Goal: Task Accomplishment & Management: Complete application form

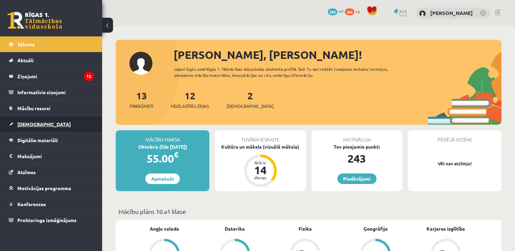
click at [19, 118] on link "[DEMOGRAPHIC_DATA]" at bounding box center [51, 124] width 85 height 16
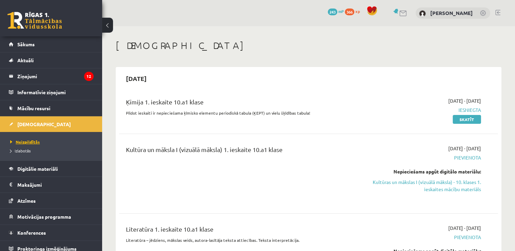
click at [39, 140] on link "Neizpildītās" at bounding box center [52, 142] width 85 height 6
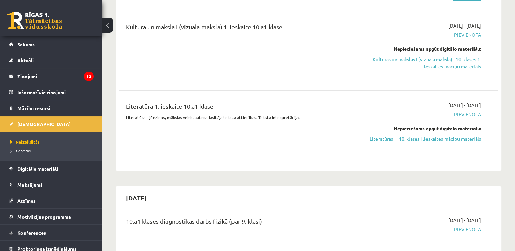
scroll to position [76, 0]
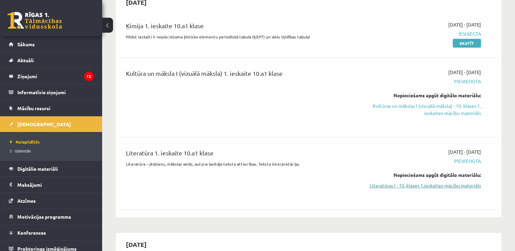
click at [460, 186] on link "Literatūras I - 10. klases 1.ieskaites mācību materiāls" at bounding box center [425, 185] width 112 height 7
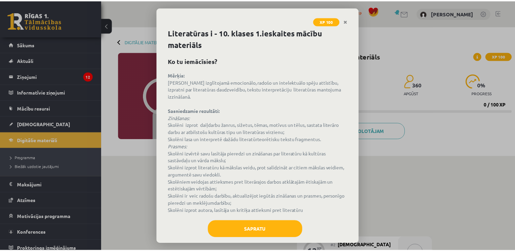
scroll to position [10, 0]
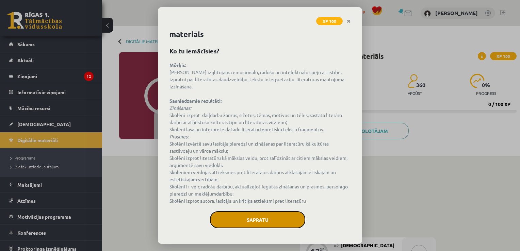
click at [271, 218] on button "Sapratu" at bounding box center [257, 219] width 95 height 17
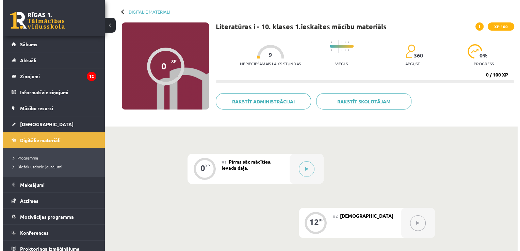
scroll to position [50, 0]
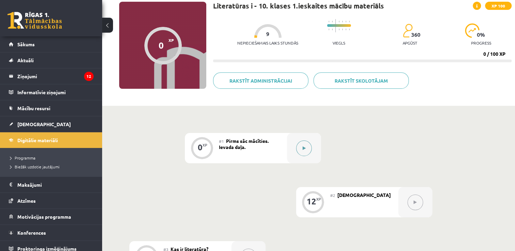
click at [312, 156] on div at bounding box center [304, 148] width 34 height 30
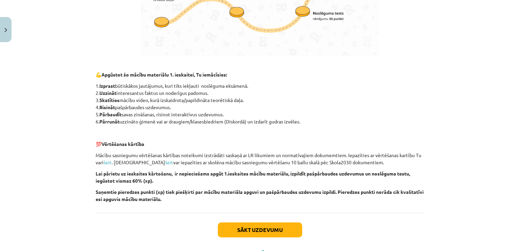
scroll to position [471, 0]
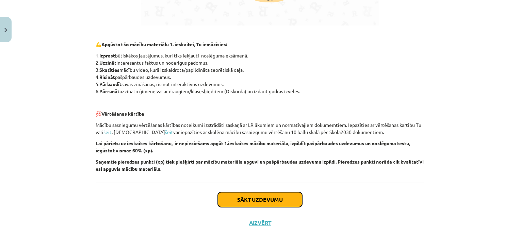
click at [277, 204] on button "Sākt uzdevumu" at bounding box center [260, 199] width 84 height 15
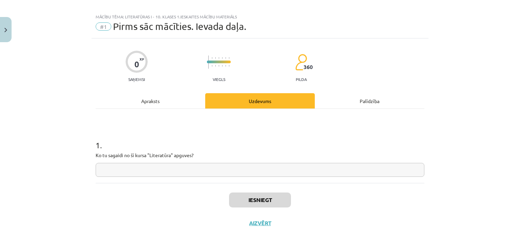
click at [148, 166] on input "text" at bounding box center [260, 170] width 329 height 14
type input "*"
type input "**********"
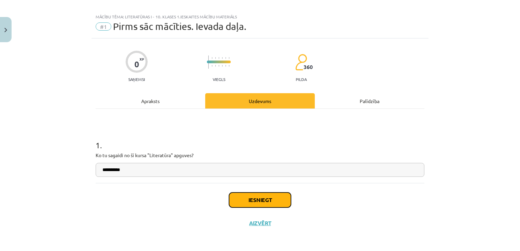
click at [255, 198] on button "Iesniegt" at bounding box center [260, 200] width 62 height 15
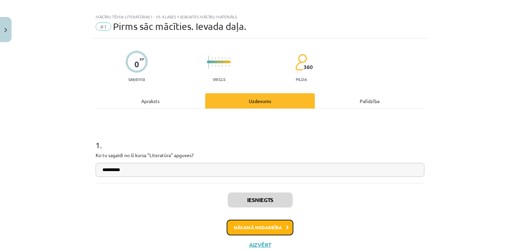
click at [257, 229] on button "Nākamā nodarbība" at bounding box center [260, 228] width 67 height 16
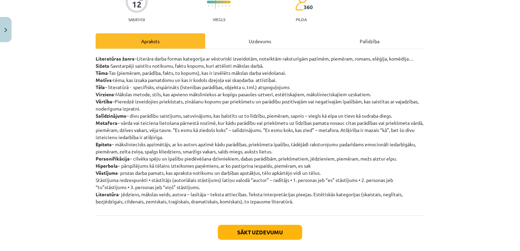
scroll to position [99, 0]
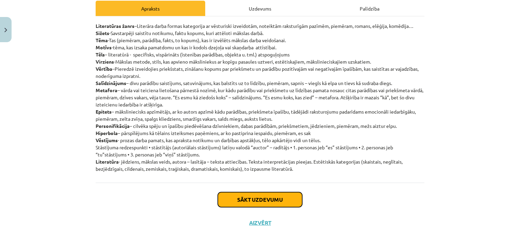
click at [288, 205] on button "Sākt uzdevumu" at bounding box center [260, 199] width 84 height 15
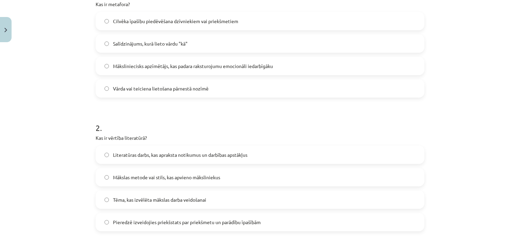
scroll to position [144, 0]
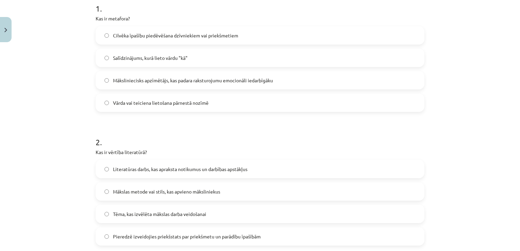
click at [289, 104] on label "Vārda vai teiciena lietošana pārnestā nozīmē" at bounding box center [259, 102] width 327 height 17
click at [189, 238] on span "Pieredzē izveidojies priekšstats par priekšmetu un parādību īpašībām" at bounding box center [187, 236] width 148 height 7
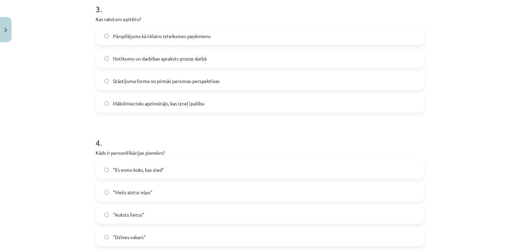
scroll to position [412, 0]
click at [248, 102] on label "Māksliniecisks apzīmētājs, kas izceļ īpašību" at bounding box center [259, 102] width 327 height 17
click at [150, 193] on label ""Mežs aiztur elpu"" at bounding box center [259, 191] width 327 height 17
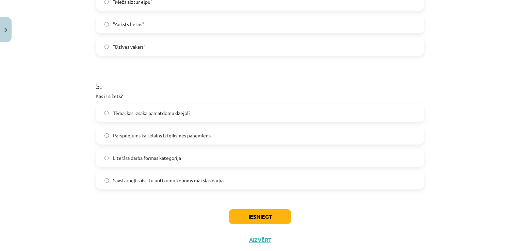
scroll to position [618, 0]
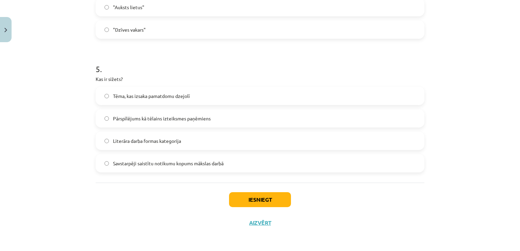
click at [291, 162] on label "Savstarpēji saistītu notikumu kopums mākslas darbā" at bounding box center [259, 163] width 327 height 17
click at [257, 197] on button "Iesniegt" at bounding box center [260, 199] width 62 height 15
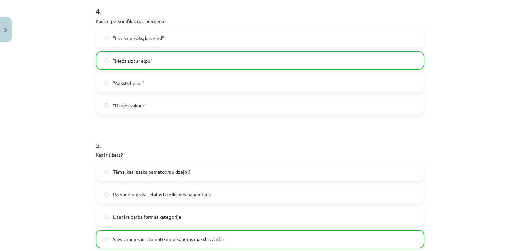
scroll to position [602, 0]
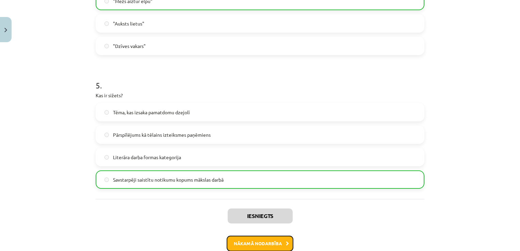
click at [272, 239] on button "Nākamā nodarbība" at bounding box center [260, 244] width 67 height 16
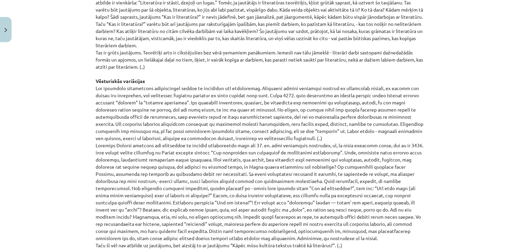
scroll to position [719, 0]
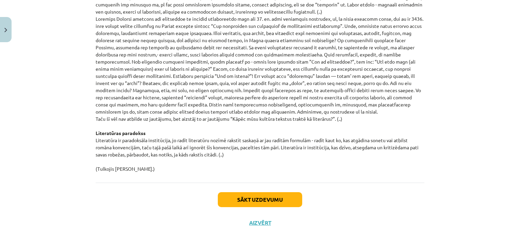
click at [248, 207] on div "Sākt uzdevumu Aizvērt" at bounding box center [260, 207] width 329 height 48
click at [248, 202] on button "Sākt uzdevumu" at bounding box center [260, 199] width 84 height 15
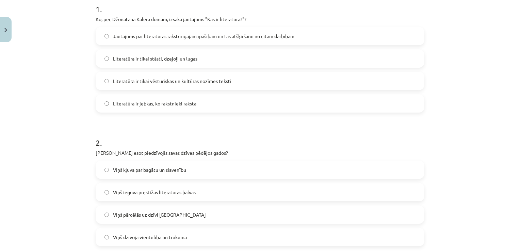
scroll to position [142, 0]
click at [303, 37] on label "Jautājums par literatūras raksturīgajām īpašībām un tās atšķiršanu no citām dar…" at bounding box center [259, 36] width 327 height 17
click at [176, 240] on span "Viņš dzīvoja vientulībā un trūkumā" at bounding box center [150, 238] width 74 height 7
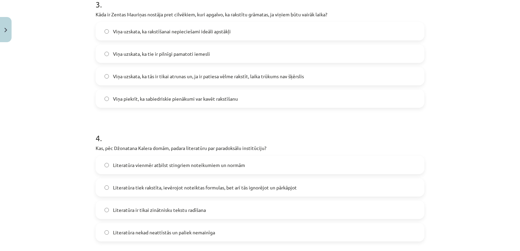
scroll to position [416, 0]
click at [295, 72] on span "Viņa uzskata, ka tās ir tikai atrunas un, ja ir patiesa vēlme rakstīt, laika tr…" at bounding box center [208, 75] width 191 height 7
click at [209, 191] on label "Literatūra tiek rakstīta, ievērojot noteiktas formulas, bet arī tās ignorējot u…" at bounding box center [259, 186] width 327 height 17
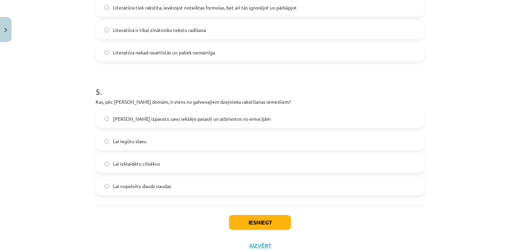
scroll to position [618, 0]
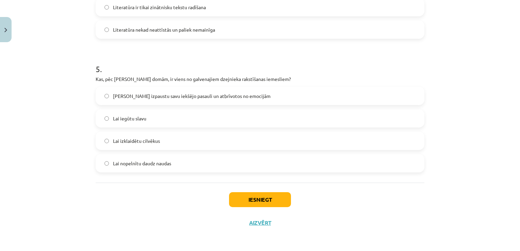
click at [315, 94] on label "Lai izpaustu savu iekšējo pasauli un atbrīvotos no emocijām" at bounding box center [259, 95] width 327 height 17
click at [264, 204] on button "Iesniegt" at bounding box center [260, 199] width 62 height 15
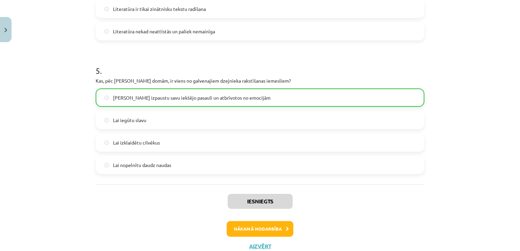
scroll to position [640, 0]
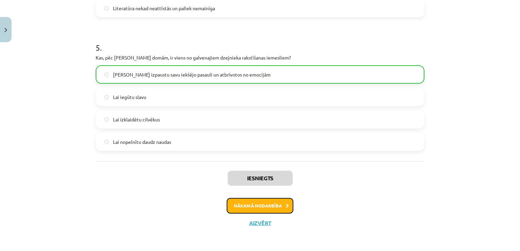
click at [272, 206] on button "Nākamā nodarbība" at bounding box center [260, 206] width 67 height 16
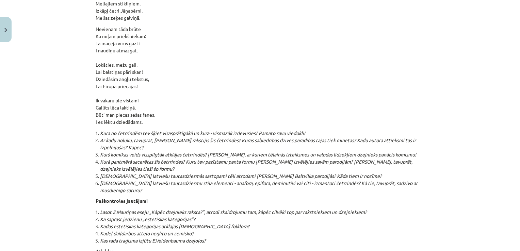
scroll to position [7288, 0]
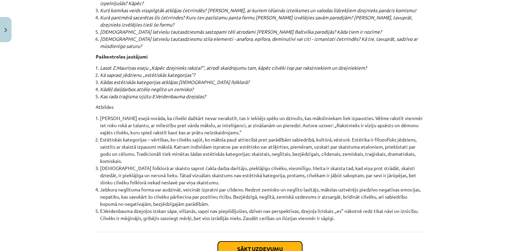
click at [267, 242] on button "Sākt uzdevumu" at bounding box center [260, 249] width 84 height 15
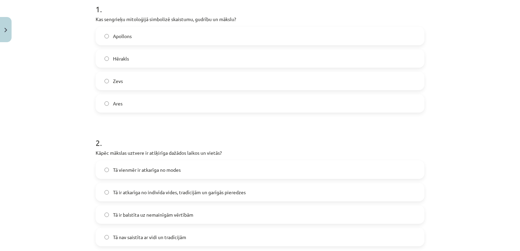
scroll to position [152, 0]
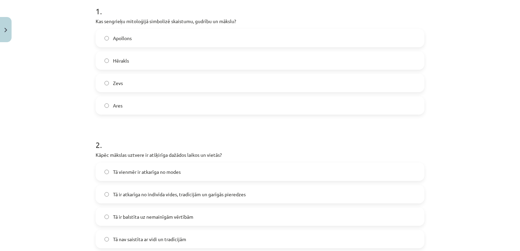
click at [374, 31] on label "Apollons" at bounding box center [259, 38] width 327 height 17
click at [253, 193] on label "Tā ir atkarīga no indivīda vides, tradīcijām un garīgās pieredzes" at bounding box center [259, 194] width 327 height 17
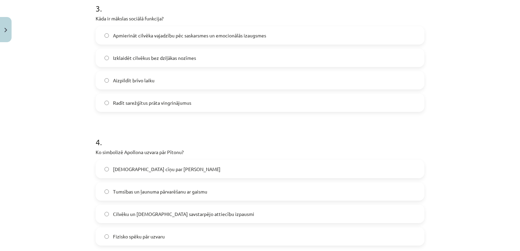
scroll to position [420, 0]
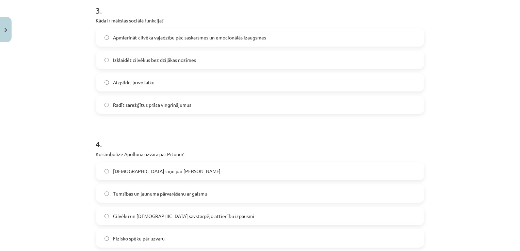
click at [371, 39] on label "Apmierināt cilvēka vajadzību pēc saskarsmes un emocionālās izaugsmes" at bounding box center [259, 37] width 327 height 17
click at [251, 195] on label "Tumsības un ļaunuma pārvarēšanu ar gaismu" at bounding box center [259, 193] width 327 height 17
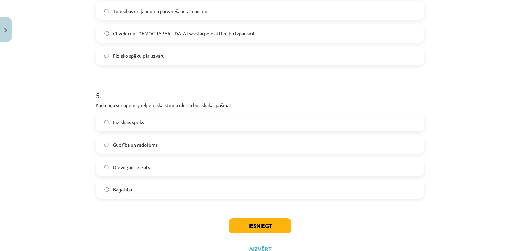
scroll to position [629, 0]
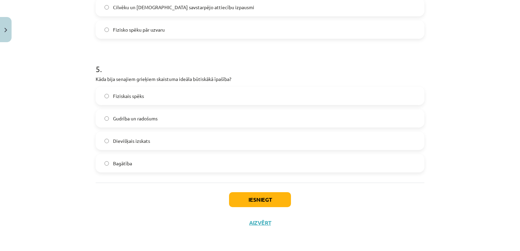
click at [292, 123] on label "Gudrība un radošums" at bounding box center [259, 118] width 327 height 17
click at [253, 193] on button "Iesniegt" at bounding box center [260, 199] width 62 height 15
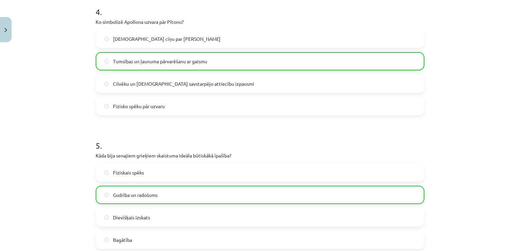
scroll to position [650, 0]
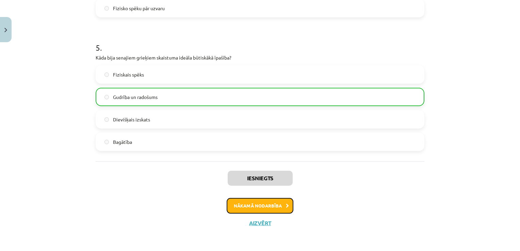
click at [240, 203] on button "Nākamā nodarbība" at bounding box center [260, 206] width 67 height 16
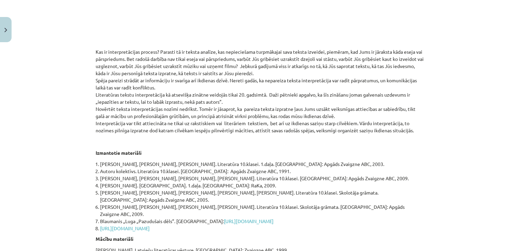
scroll to position [302, 0]
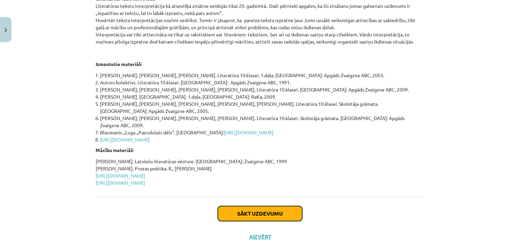
click at [294, 206] on button "Sākt uzdevumu" at bounding box center [260, 213] width 84 height 15
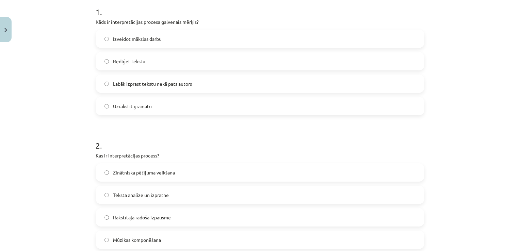
scroll to position [137, 0]
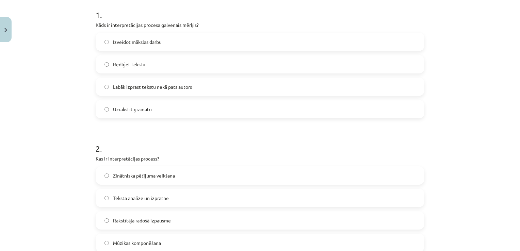
click at [260, 86] on label "Labāk izprast tekstu nekā pats autors" at bounding box center [259, 86] width 327 height 17
click at [192, 190] on label "Teksta analīze un izpratne" at bounding box center [259, 198] width 327 height 17
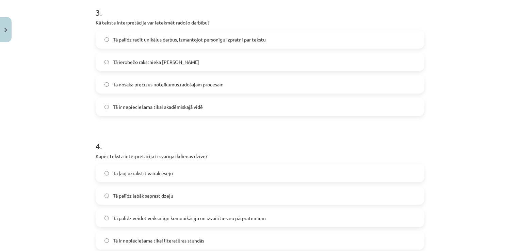
scroll to position [406, 0]
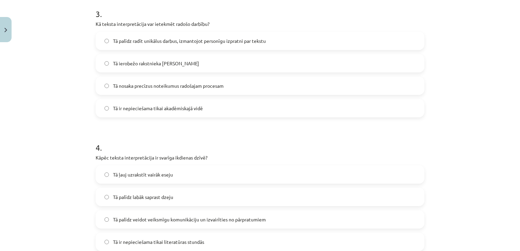
click at [359, 35] on label "Tā palīdz radīt unikālus darbus, izmantojot personīgu izpratni par tekstu" at bounding box center [259, 40] width 327 height 17
click at [238, 214] on label "Tā palīdz veidot veiksmīgu komunikāciju un izvairīties no pārpratumiem" at bounding box center [259, 219] width 327 height 17
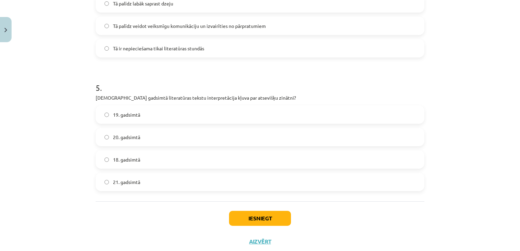
scroll to position [618, 0]
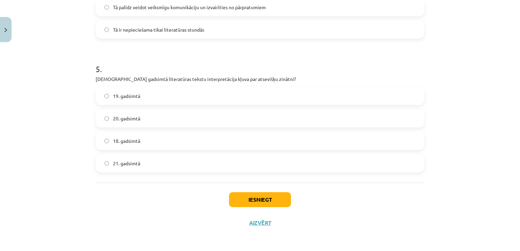
click at [152, 118] on label "20. gadsimtā" at bounding box center [259, 118] width 327 height 17
click at [229, 195] on button "Iesniegt" at bounding box center [260, 199] width 62 height 15
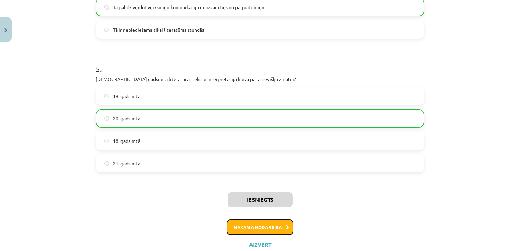
click at [283, 233] on button "Nākamā nodarbība" at bounding box center [260, 228] width 67 height 16
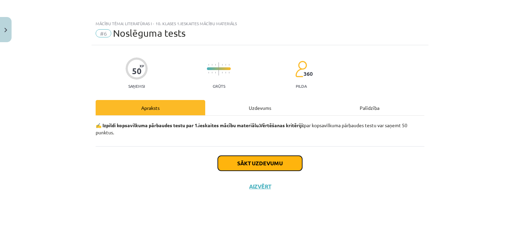
click at [271, 166] on button "Sākt uzdevumu" at bounding box center [260, 163] width 84 height 15
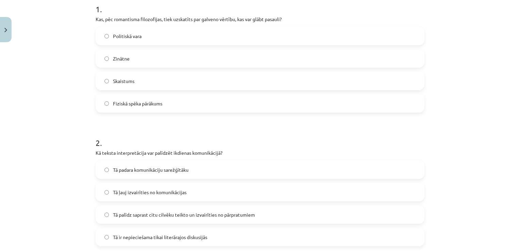
scroll to position [136, 0]
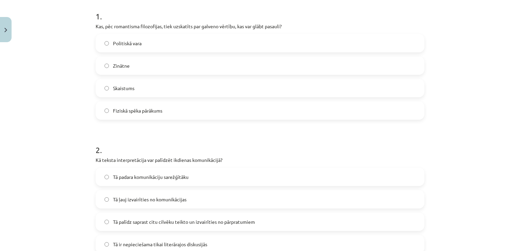
click at [253, 86] on label "Skaistums" at bounding box center [259, 88] width 327 height 17
click at [193, 225] on span "Tā palīdz saprast citu cilvēku teikto un izvairīties no pārpratumiem" at bounding box center [184, 222] width 142 height 7
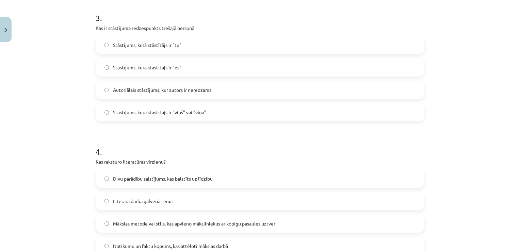
scroll to position [414, 0]
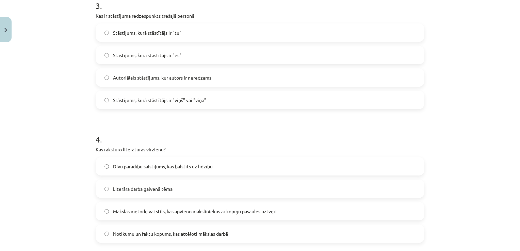
click at [263, 98] on label "Stāstījums, kurā stāstītājs ir "viņš" vai "viņa"" at bounding box center [259, 100] width 327 height 17
click at [208, 210] on span "Mākslas metode vai stils, kas apvieno māksliniekus ar kopīgu pasaules uztveri" at bounding box center [195, 211] width 164 height 7
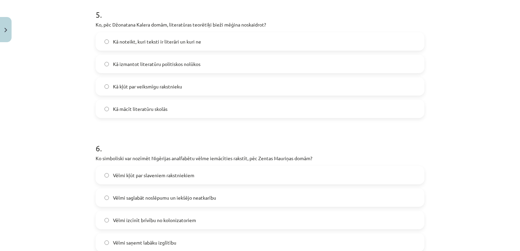
scroll to position [676, 0]
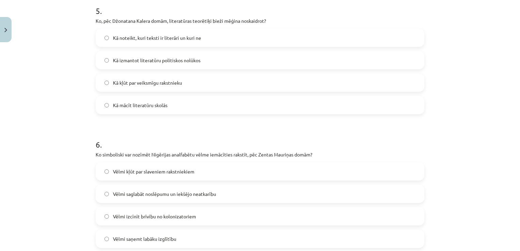
click at [320, 36] on label "Kā noteikt, kuri teksti ir literāri un kuri ne" at bounding box center [259, 37] width 327 height 17
click at [219, 194] on label "Vēlmi saglabāt noslēpumu un iekšējo neatkarību" at bounding box center [259, 194] width 327 height 17
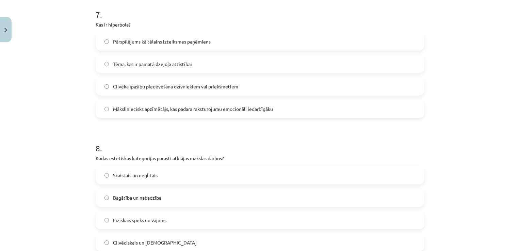
scroll to position [954, 0]
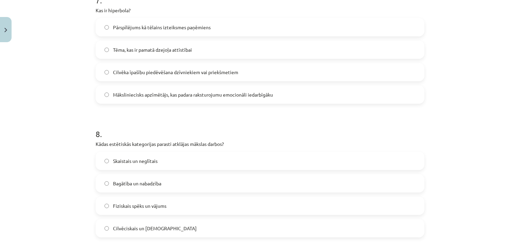
click at [227, 22] on label "Pārspīlējums kā tēlains izteiksmes paņēmiens" at bounding box center [259, 27] width 327 height 17
click at [158, 161] on label "Skaistais un neglītais" at bounding box center [259, 160] width 327 height 17
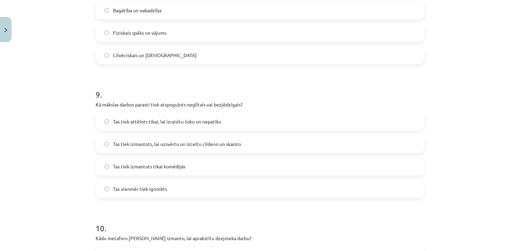
scroll to position [1135, 0]
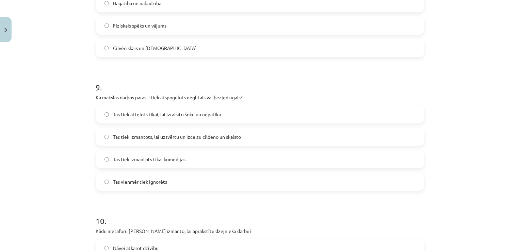
click at [358, 140] on label "Tas tiek izmantots, lai uzsvērtu un izceltu cildeno un skaisto" at bounding box center [259, 136] width 327 height 17
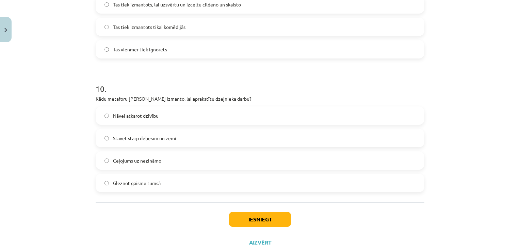
scroll to position [1274, 0]
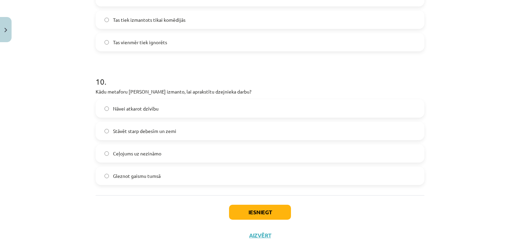
click at [243, 168] on label "Gleznot gaismu tumsā" at bounding box center [259, 175] width 327 height 17
click at [247, 208] on button "Iesniegt" at bounding box center [260, 212] width 62 height 15
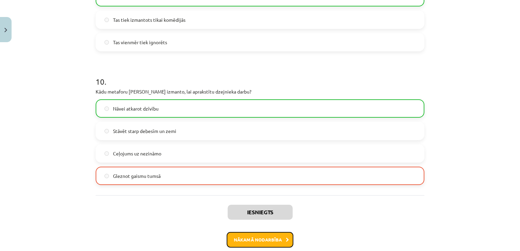
click at [246, 239] on button "Nākamā nodarbība" at bounding box center [260, 240] width 67 height 16
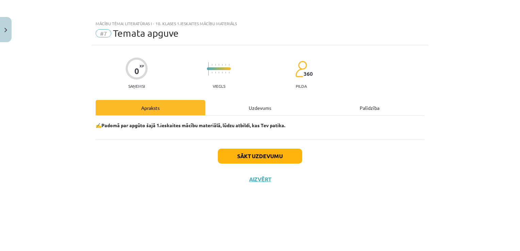
scroll to position [0, 0]
click at [276, 157] on button "Sākt uzdevumu" at bounding box center [260, 156] width 84 height 15
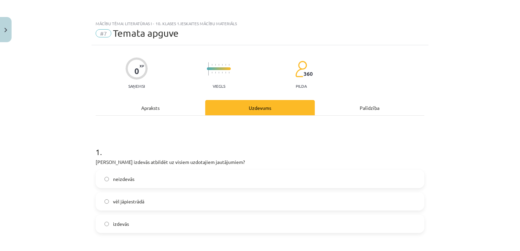
click at [241, 219] on label "izdevās" at bounding box center [259, 223] width 327 height 17
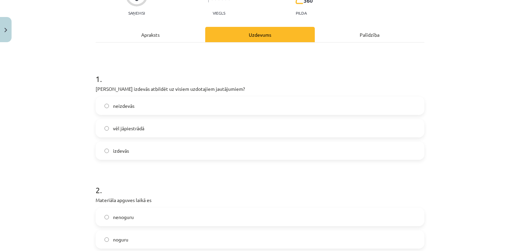
scroll to position [88, 0]
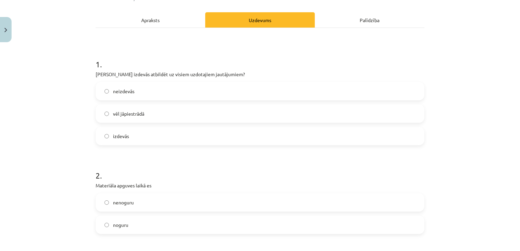
click at [407, 108] on label "vēl jāpiestrādā" at bounding box center [259, 113] width 327 height 17
click at [248, 204] on label "nenoguru" at bounding box center [259, 202] width 327 height 17
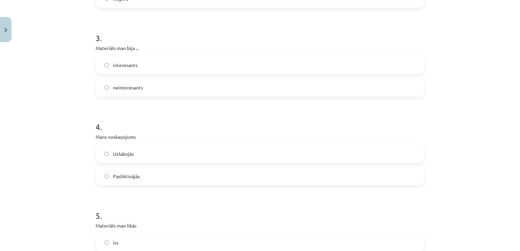
scroll to position [315, 0]
click at [218, 81] on label "neinteresants" at bounding box center [259, 86] width 327 height 17
click at [144, 151] on label "Uzlabojās" at bounding box center [259, 153] width 327 height 17
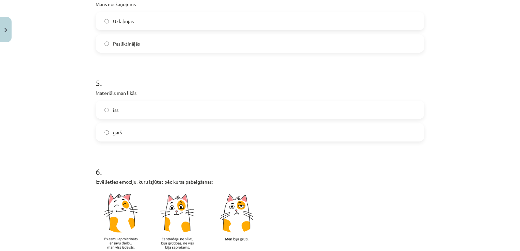
scroll to position [449, 0]
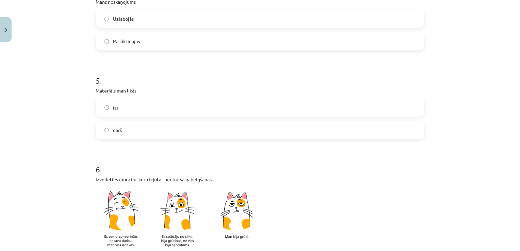
click at [359, 102] on label "īss" at bounding box center [259, 107] width 327 height 17
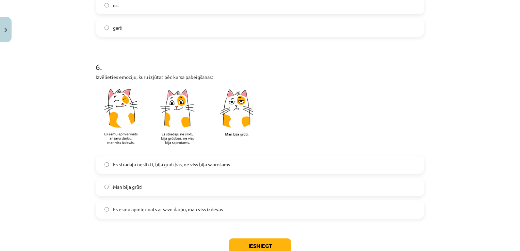
scroll to position [554, 0]
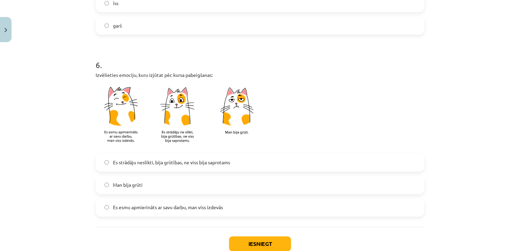
click at [330, 208] on label "Es esmu apmierināts ar savu darbu, man viss izdevās" at bounding box center [259, 207] width 327 height 17
click at [251, 239] on button "Iesniegt" at bounding box center [260, 244] width 62 height 15
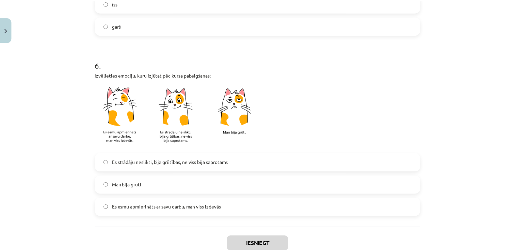
scroll to position [598, 0]
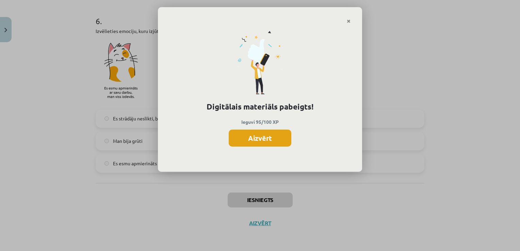
click at [255, 132] on button "Aizvērt" at bounding box center [260, 138] width 63 height 17
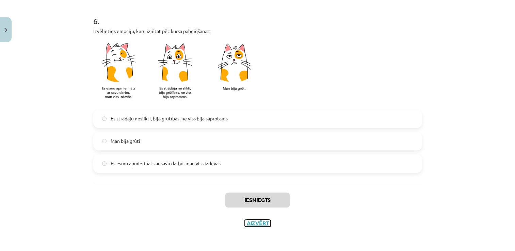
click at [253, 226] on button "Aizvērt" at bounding box center [258, 223] width 26 height 7
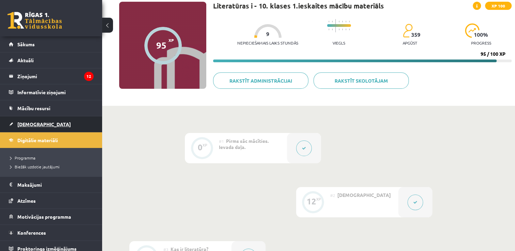
click at [24, 118] on link "[DEMOGRAPHIC_DATA]" at bounding box center [51, 124] width 85 height 16
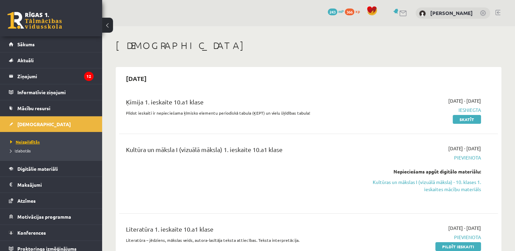
click at [24, 144] on link "Neizpildītās" at bounding box center [52, 142] width 85 height 6
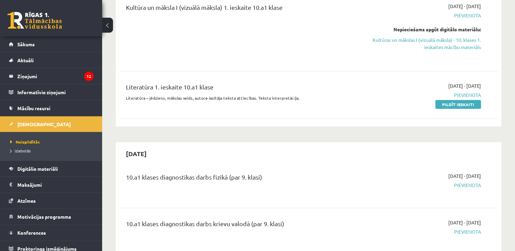
scroll to position [129, 0]
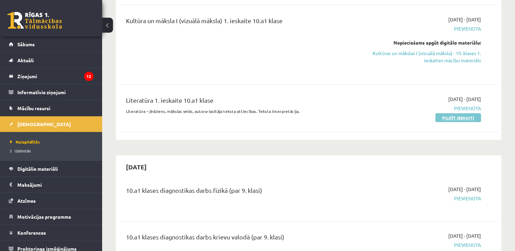
click at [447, 118] on link "Pildīt ieskaiti" at bounding box center [458, 117] width 46 height 9
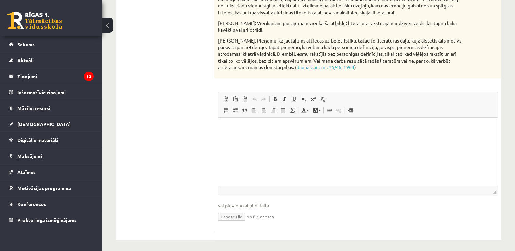
scroll to position [299, 0]
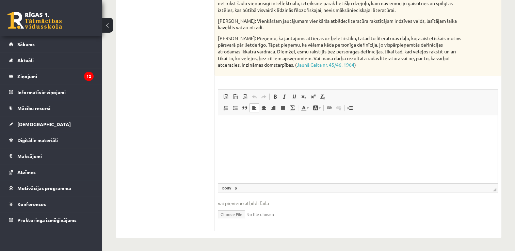
click at [383, 125] on p "Editor, wiswyg-editor-user-answer-47024876877460" at bounding box center [358, 125] width 266 height 7
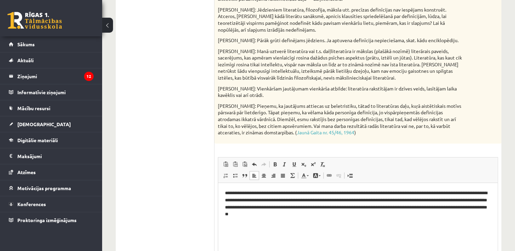
scroll to position [242, 0]
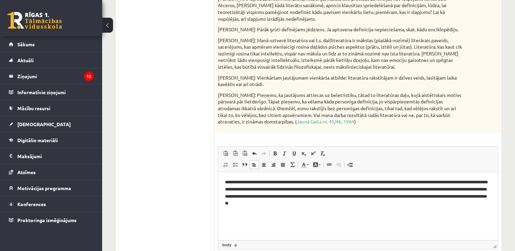
click at [397, 195] on p "**********" at bounding box center [358, 193] width 266 height 28
click at [451, 195] on p "**********" at bounding box center [358, 193] width 266 height 28
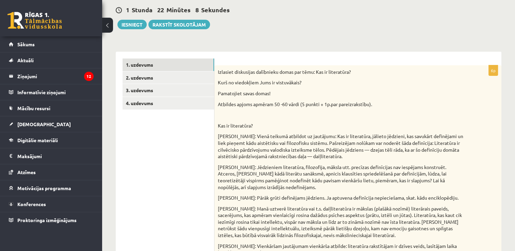
scroll to position [64, 0]
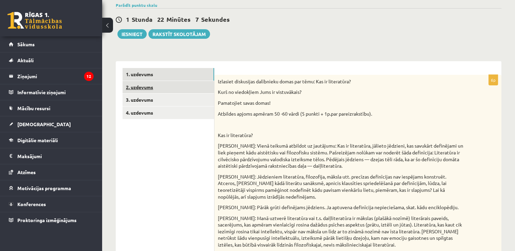
click at [131, 87] on link "2. uzdevums" at bounding box center [169, 87] width 92 height 13
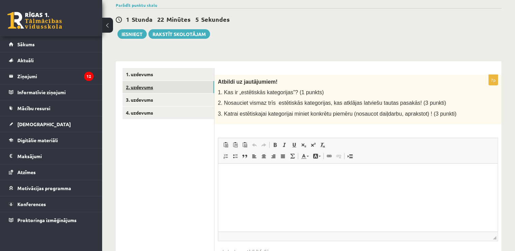
scroll to position [0, 0]
click at [273, 184] on html at bounding box center [357, 173] width 279 height 21
click at [272, 174] on p "**********" at bounding box center [358, 173] width 266 height 7
click at [308, 176] on p "**********" at bounding box center [358, 173] width 266 height 7
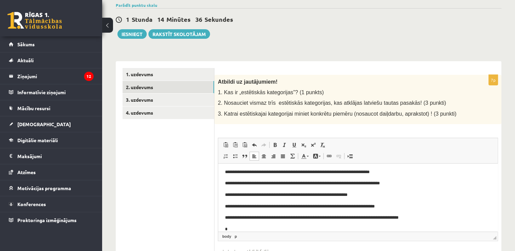
scroll to position [21, 0]
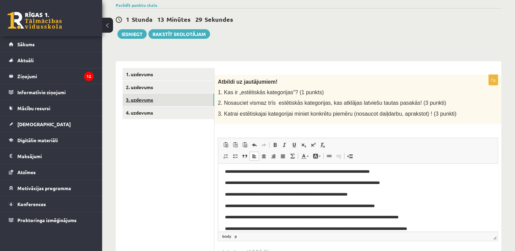
click at [169, 99] on link "3. uzdevums" at bounding box center [169, 100] width 92 height 13
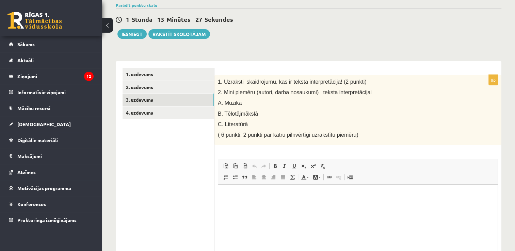
scroll to position [0, 0]
click at [298, 190] on html at bounding box center [357, 195] width 279 height 21
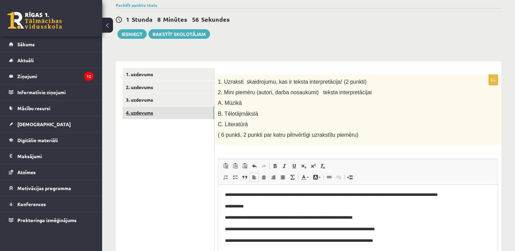
click at [144, 113] on link "4. uzdevums" at bounding box center [169, 113] width 92 height 13
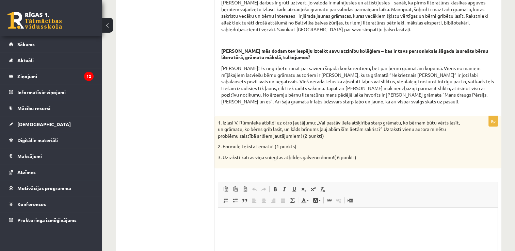
scroll to position [277, 0]
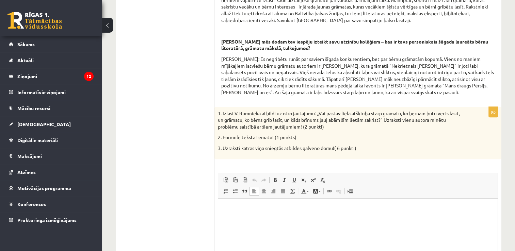
click at [368, 219] on html at bounding box center [357, 208] width 279 height 21
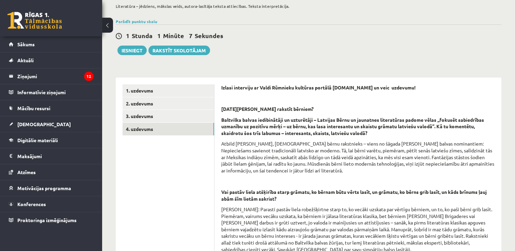
scroll to position [33, 0]
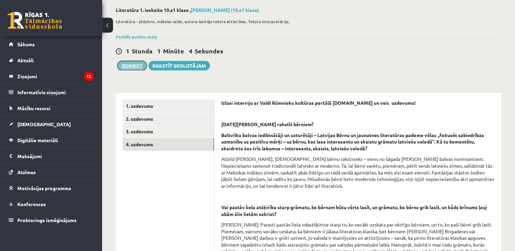
click at [141, 66] on button "Iesniegt" at bounding box center [131, 66] width 29 height 10
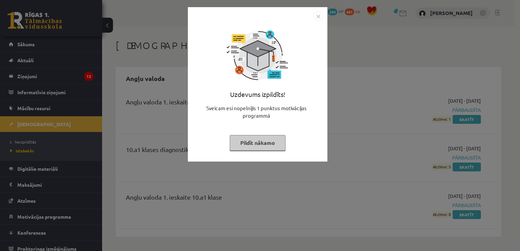
click at [272, 142] on button "Pildīt nākamo" at bounding box center [258, 143] width 56 height 16
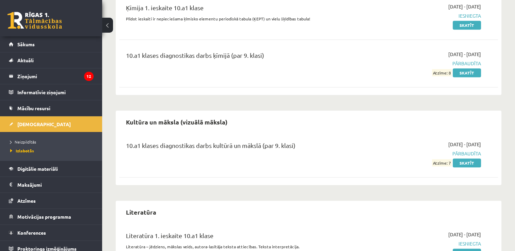
scroll to position [745, 0]
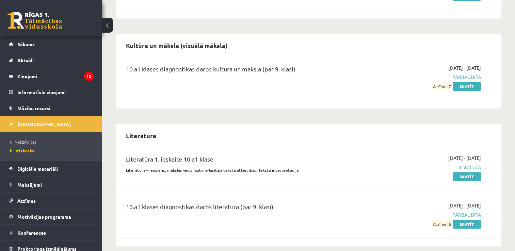
click at [34, 142] on span "Neizpildītās" at bounding box center [23, 141] width 26 height 5
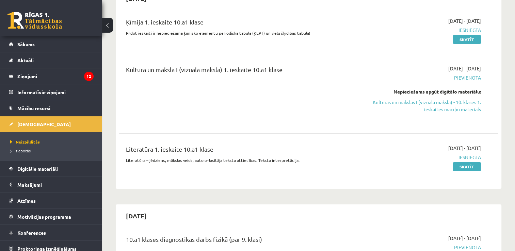
scroll to position [67, 0]
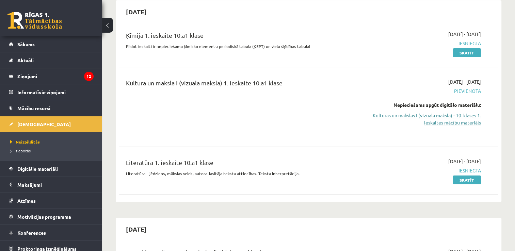
click at [451, 120] on link "Kultūras un mākslas I (vizuālā māksla) - 10. klases 1. ieskaites mācību materiā…" at bounding box center [425, 119] width 112 height 14
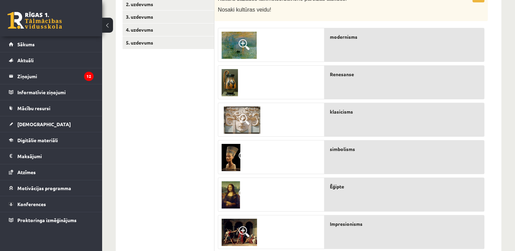
scroll to position [138, 0]
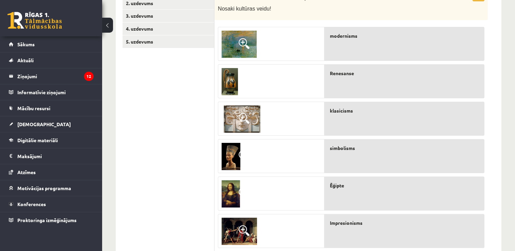
click at [232, 47] on img at bounding box center [239, 44] width 35 height 27
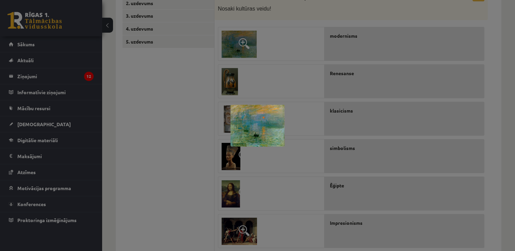
click at [267, 68] on div at bounding box center [257, 125] width 515 height 251
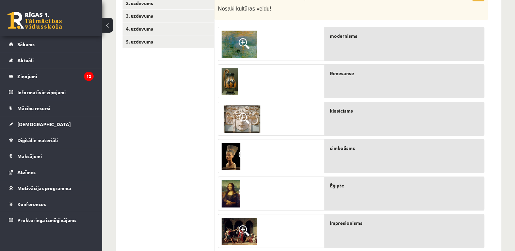
click at [226, 72] on img at bounding box center [230, 81] width 16 height 27
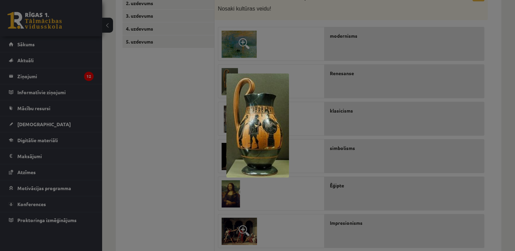
click at [193, 106] on div at bounding box center [257, 125] width 515 height 251
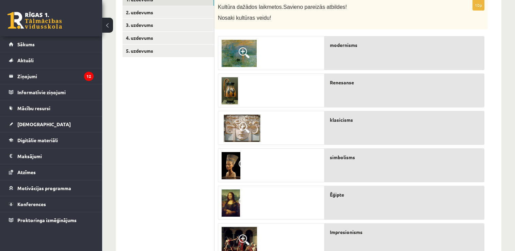
scroll to position [111, 0]
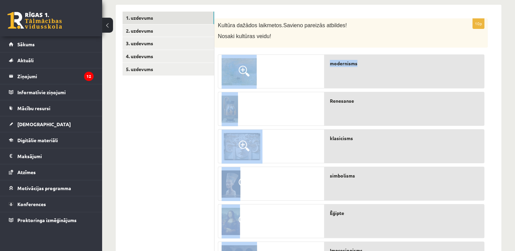
drag, startPoint x: 391, startPoint y: 47, endPoint x: 390, endPoint y: 69, distance: 21.8
click at [390, 69] on div "10p Kultūra dažādos laikmetos. Savieno pareizās atbildes! Nosaki kultūras veidu…" at bounding box center [350, 223] width 273 height 411
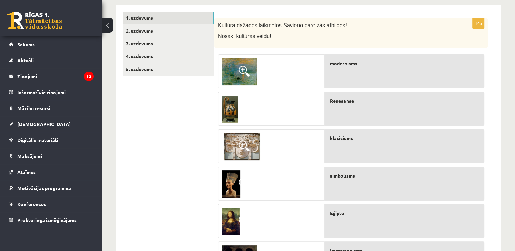
click at [390, 69] on div "modernisms" at bounding box center [404, 71] width 160 height 34
drag, startPoint x: 390, startPoint y: 69, endPoint x: 352, endPoint y: 64, distance: 38.4
click at [352, 64] on div "modernisms" at bounding box center [404, 71] width 160 height 34
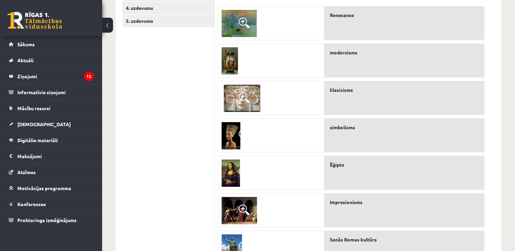
scroll to position [162, 0]
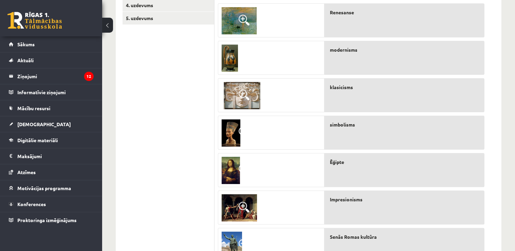
click at [427, 57] on div "modernisms" at bounding box center [404, 58] width 160 height 34
drag, startPoint x: 427, startPoint y: 57, endPoint x: 356, endPoint y: 51, distance: 71.0
click at [356, 51] on div "modernisms" at bounding box center [404, 58] width 160 height 34
click at [356, 51] on span "modernisms" at bounding box center [344, 49] width 28 height 7
drag, startPoint x: 356, startPoint y: 51, endPoint x: 346, endPoint y: 48, distance: 10.1
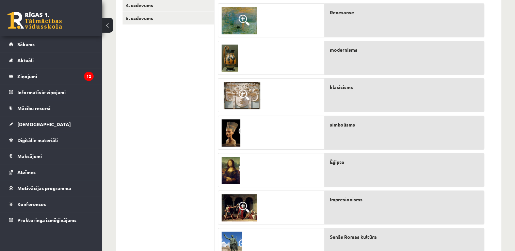
click at [346, 48] on span "modernisms" at bounding box center [344, 49] width 28 height 7
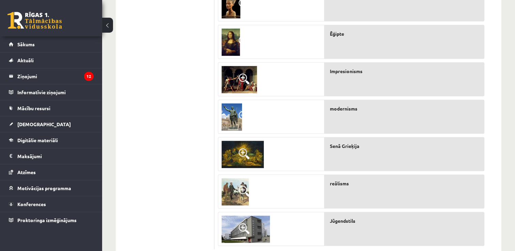
scroll to position [308, 0]
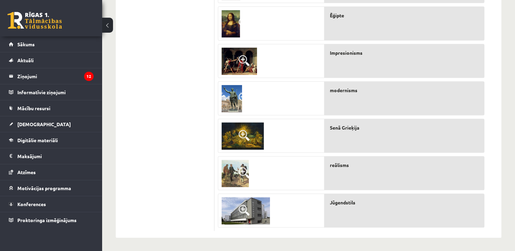
click at [393, 91] on p "modernisms" at bounding box center [407, 90] width 154 height 7
drag, startPoint x: 393, startPoint y: 91, endPoint x: 338, endPoint y: 90, distance: 54.8
click at [338, 90] on p "modernisms" at bounding box center [407, 90] width 154 height 7
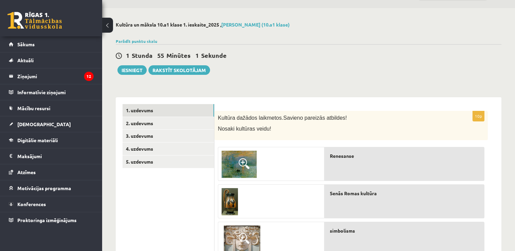
scroll to position [29, 0]
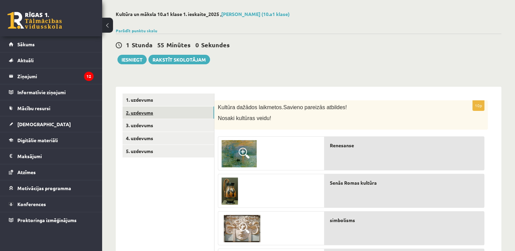
click at [162, 111] on link "2. uzdevums" at bounding box center [169, 113] width 92 height 13
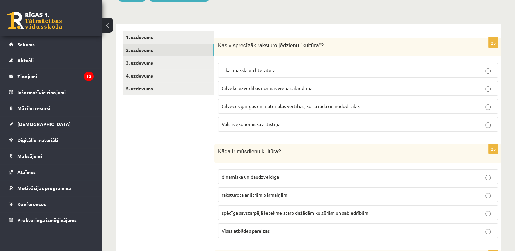
scroll to position [107, 0]
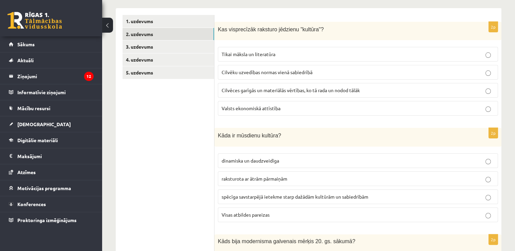
click at [364, 92] on p "Cilvēces garīgās un materiālās vērtības, ko tā rada un nodod tālāk" at bounding box center [358, 90] width 273 height 7
click at [281, 213] on p "Visas atbildes pareizas" at bounding box center [358, 214] width 273 height 7
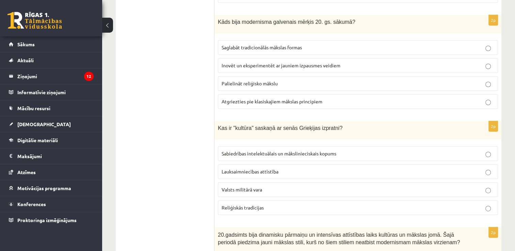
scroll to position [331, 0]
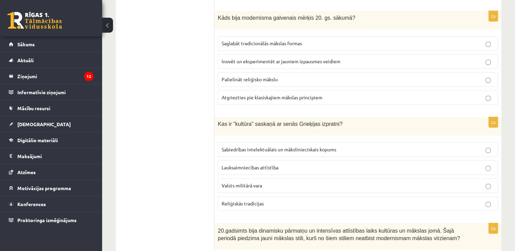
click at [381, 55] on label "Inovēt un eksperimentēt ar jauniem izpausmes veidiem" at bounding box center [358, 61] width 280 height 15
click at [329, 146] on span "Sabiedrības intelektuālais un mākslinieciskais kopums" at bounding box center [279, 149] width 115 height 6
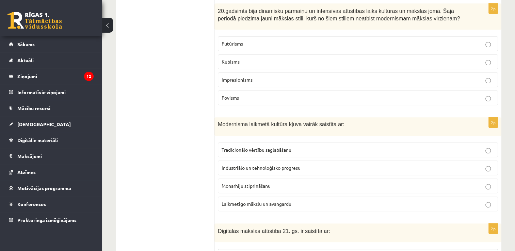
scroll to position [553, 0]
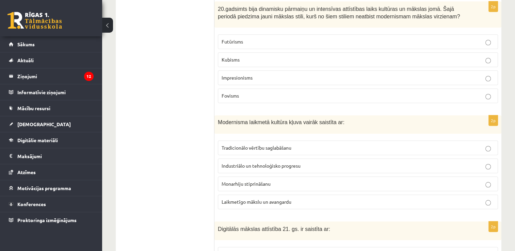
click at [369, 76] on p "Impresionisms" at bounding box center [358, 77] width 273 height 7
click at [304, 198] on p "Laikmetīgo mākslu un avangardu" at bounding box center [358, 201] width 273 height 7
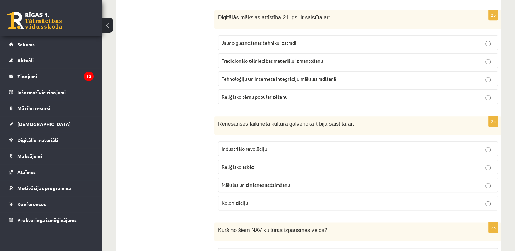
scroll to position [768, 0]
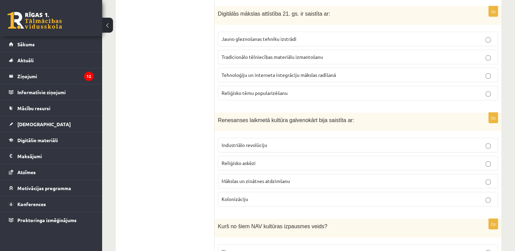
click at [369, 74] on p "Tehnoloģiju un interneta integrāciju mākslas radīšanā" at bounding box center [358, 74] width 273 height 7
click at [295, 178] on p "Mākslas un zinātnes atdzimšanu" at bounding box center [358, 181] width 273 height 7
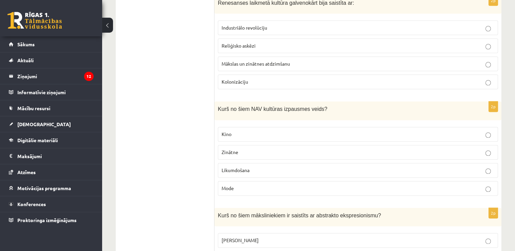
scroll to position [908, 0]
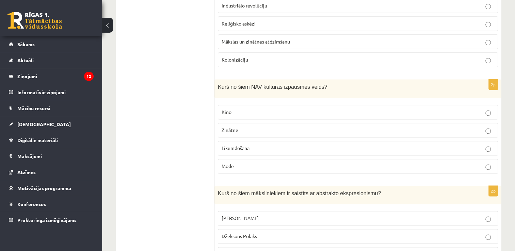
click at [476, 149] on label "Likumdošana" at bounding box center [358, 148] width 280 height 15
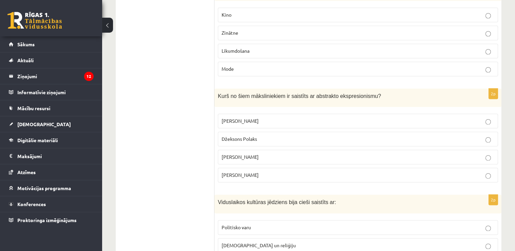
scroll to position [1013, 0]
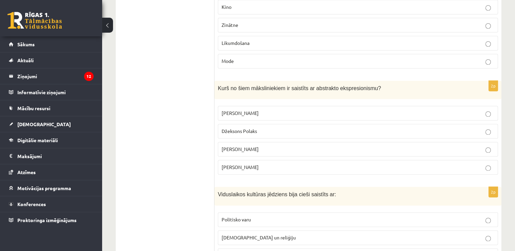
click at [445, 128] on p "Džeksons Polaks" at bounding box center [358, 131] width 273 height 7
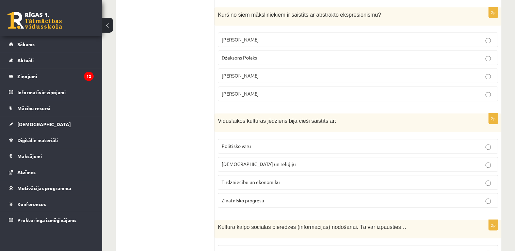
scroll to position [1092, 0]
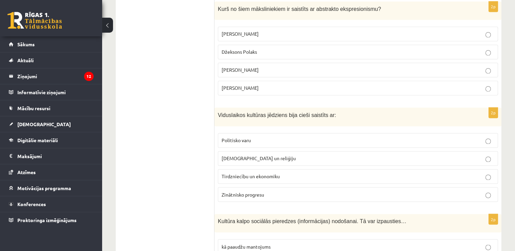
click at [438, 151] on label "Baznīcu un reliģiju" at bounding box center [358, 158] width 280 height 15
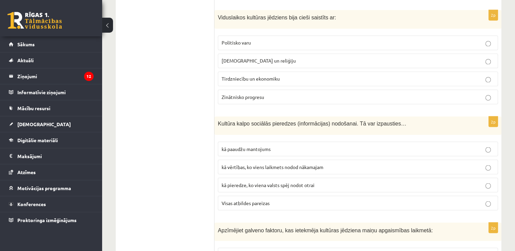
scroll to position [1192, 0]
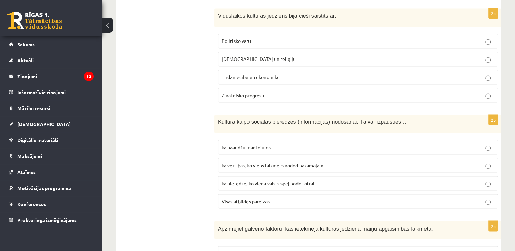
click at [332, 194] on label "Visas atbildes pareizas" at bounding box center [358, 201] width 280 height 15
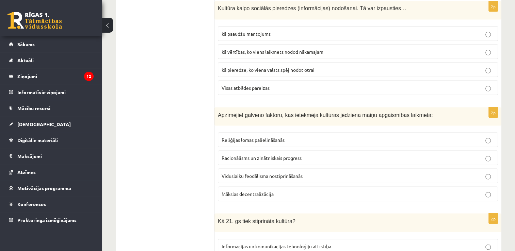
scroll to position [1307, 0]
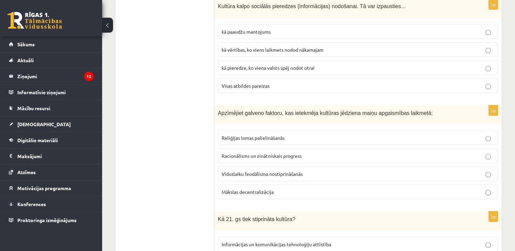
click at [413, 152] on p "Racionālisms un zinātniskais progress" at bounding box center [358, 155] width 273 height 7
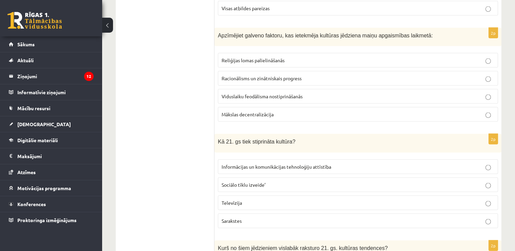
scroll to position [1386, 0]
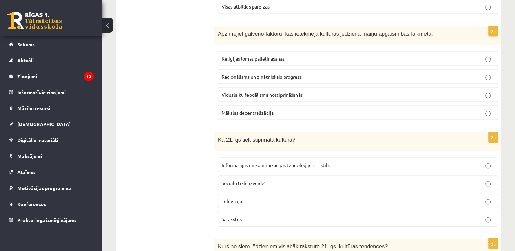
click at [411, 162] on p "Informācijas un komunikācijas tehnoloģiju attīstība" at bounding box center [358, 165] width 273 height 7
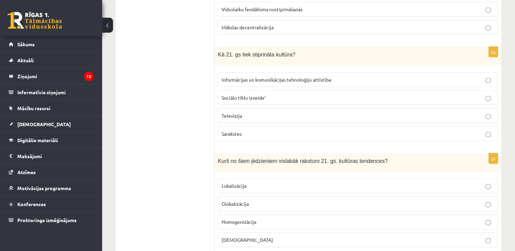
scroll to position [1485, 0]
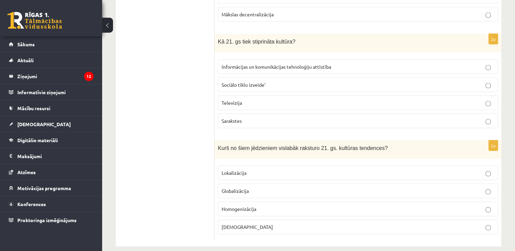
click at [436, 188] on p "Globalizācija" at bounding box center [358, 191] width 273 height 7
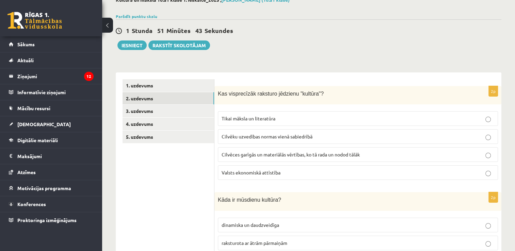
scroll to position [5, 0]
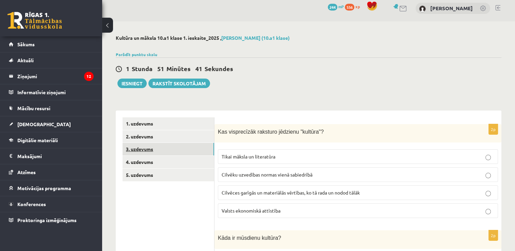
click at [184, 149] on link "3. uzdevums" at bounding box center [169, 149] width 92 height 13
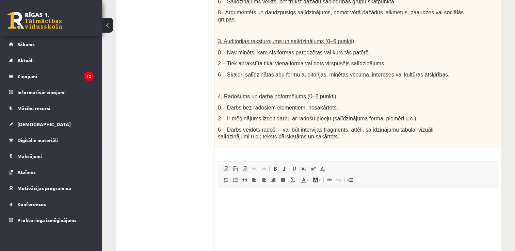
scroll to position [345, 0]
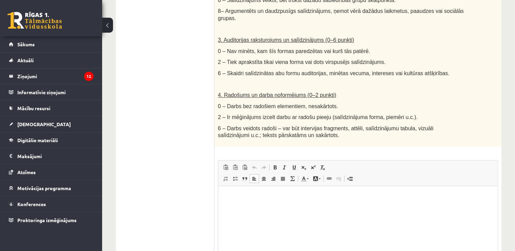
click at [344, 200] on html at bounding box center [357, 196] width 279 height 21
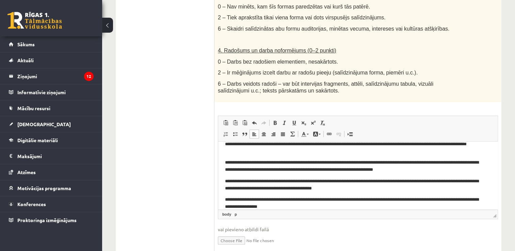
scroll to position [26, 0]
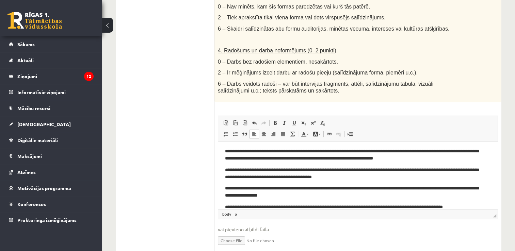
click at [459, 208] on p "**********" at bounding box center [355, 207] width 261 height 7
click at [473, 208] on p "**********" at bounding box center [355, 207] width 261 height 7
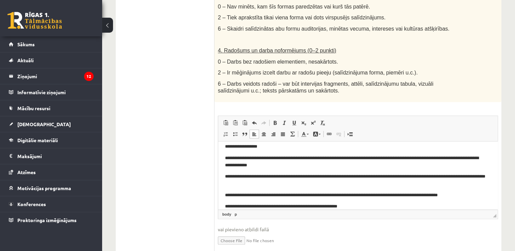
scroll to position [123, 0]
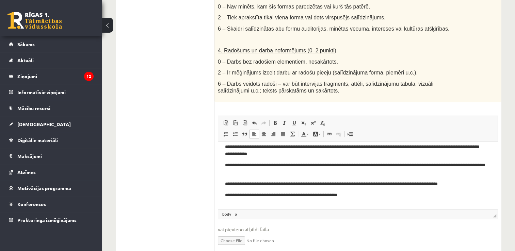
click at [230, 194] on p "**********" at bounding box center [355, 195] width 261 height 7
click at [354, 198] on p "**********" at bounding box center [355, 195] width 261 height 7
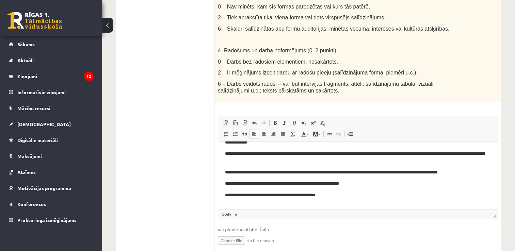
scroll to position [135, 0]
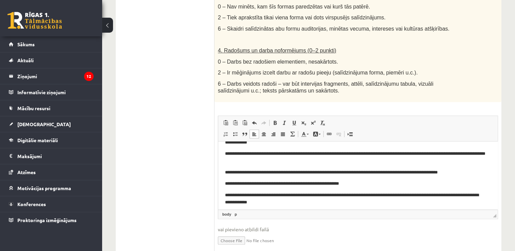
click at [241, 197] on p "**********" at bounding box center [355, 199] width 261 height 14
click at [284, 204] on p "**********" at bounding box center [355, 199] width 261 height 14
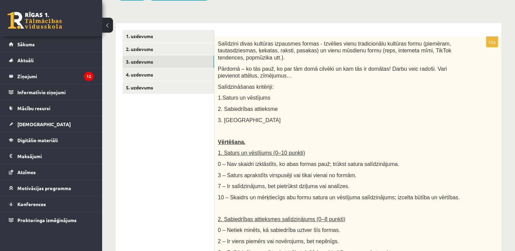
scroll to position [87, 0]
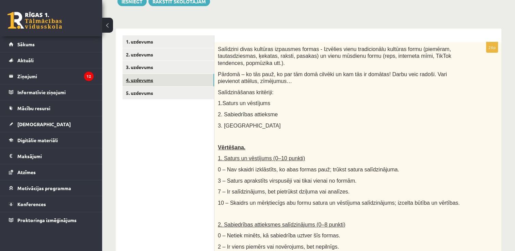
click at [177, 75] on link "4. uzdevums" at bounding box center [169, 80] width 92 height 13
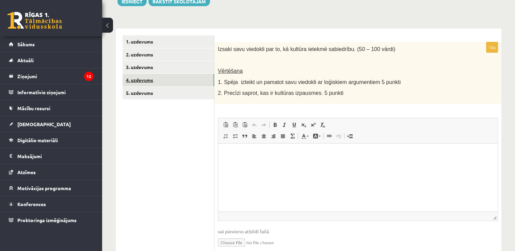
scroll to position [0, 0]
click at [260, 164] on html at bounding box center [357, 153] width 279 height 21
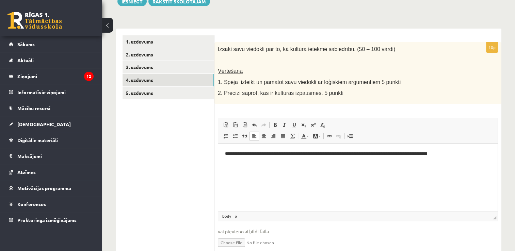
click at [438, 155] on p "**********" at bounding box center [358, 153] width 266 height 7
click at [440, 155] on p "**********" at bounding box center [358, 153] width 266 height 7
click at [465, 153] on p "**********" at bounding box center [358, 153] width 266 height 7
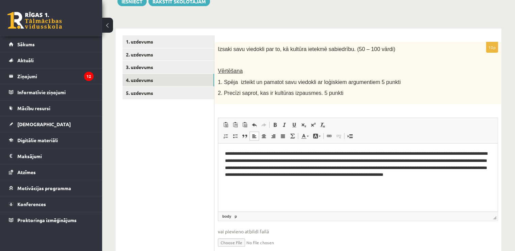
click at [318, 150] on p "**********" at bounding box center [358, 167] width 266 height 35
click at [276, 161] on p "**********" at bounding box center [358, 167] width 266 height 35
click at [264, 167] on p "**********" at bounding box center [358, 167] width 266 height 35
click at [146, 97] on link "5. uzdevums" at bounding box center [169, 93] width 92 height 13
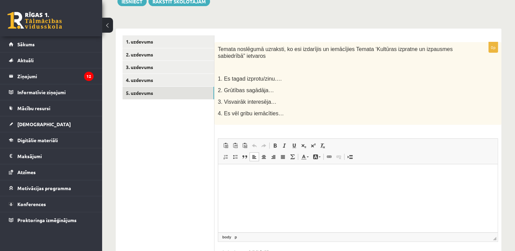
click at [224, 170] on html at bounding box center [357, 174] width 279 height 21
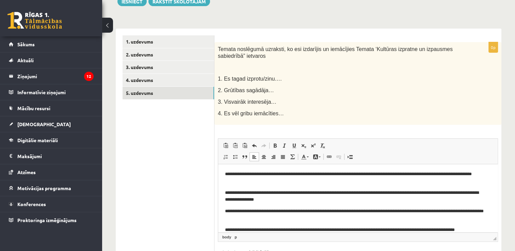
scroll to position [7, 0]
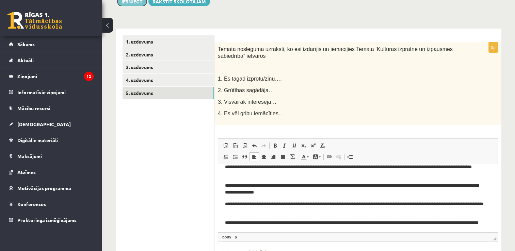
click at [136, 2] on button "Iesniegt" at bounding box center [131, 2] width 29 height 10
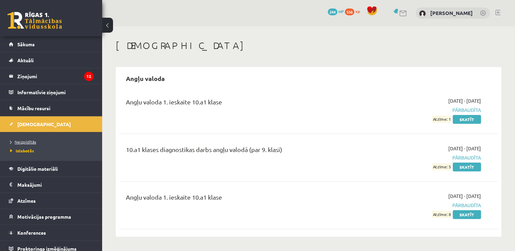
click at [27, 140] on span "Neizpildītās" at bounding box center [23, 141] width 26 height 5
